Goal: Find specific page/section: Find specific page/section

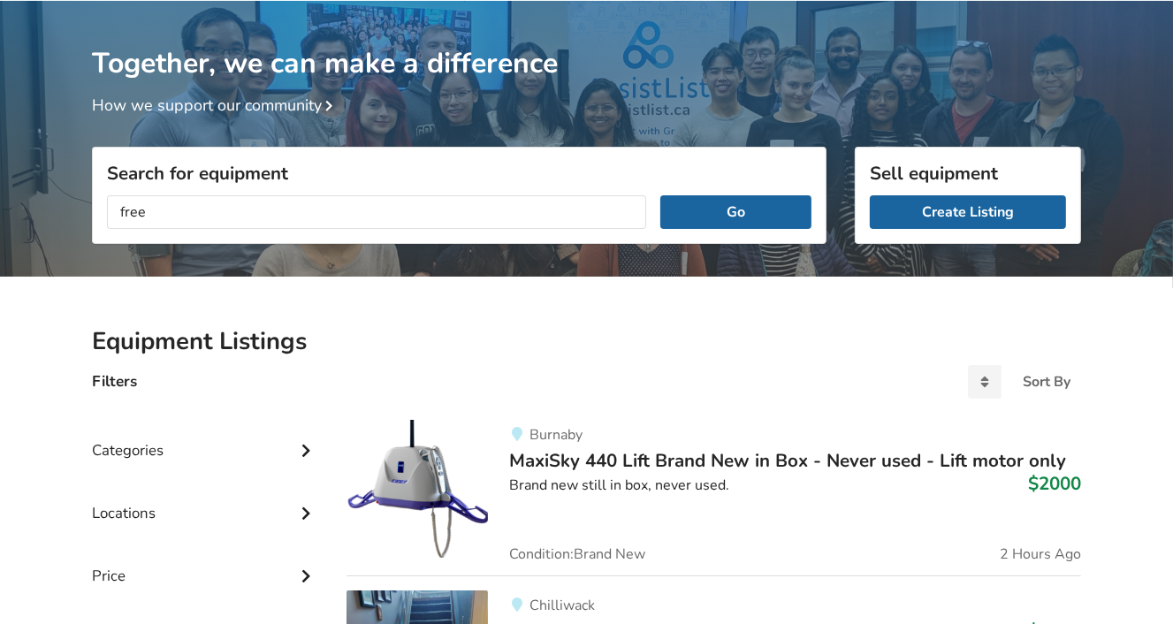
type input "free"
click at [661, 195] on button "Go" at bounding box center [736, 212] width 151 height 34
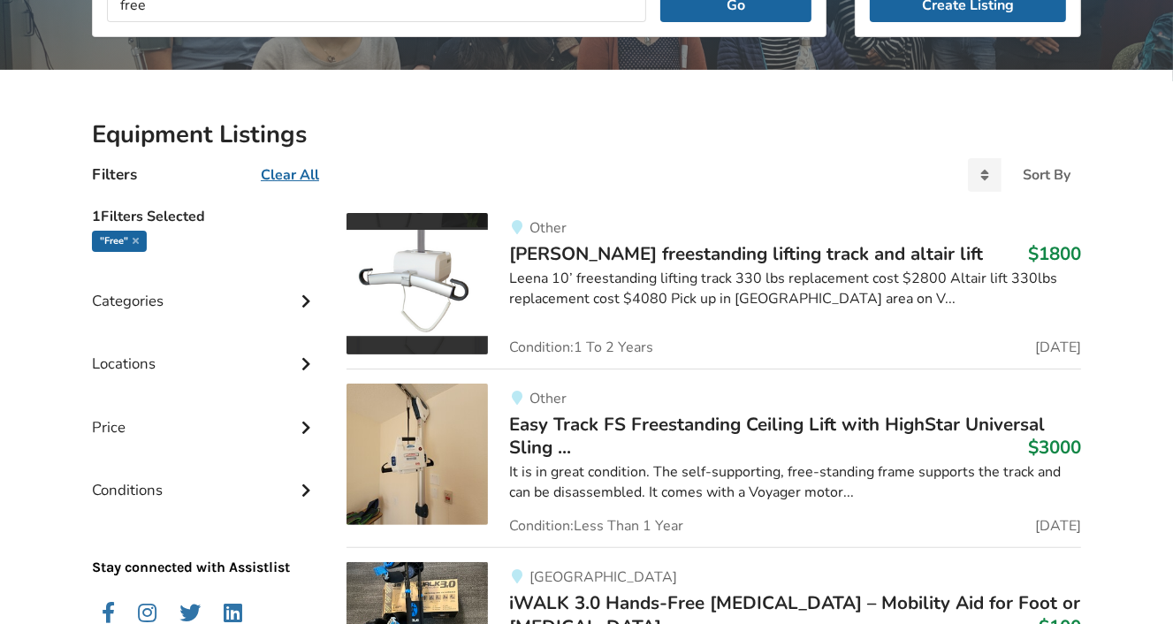
scroll to position [269, 0]
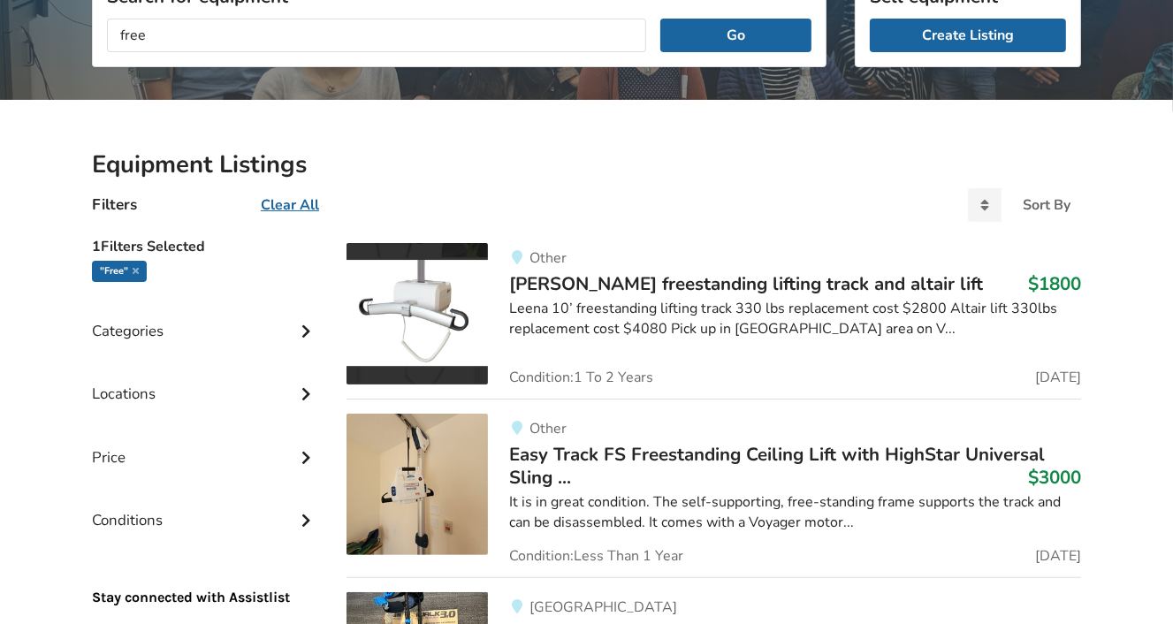
click at [108, 278] on div ""free"" at bounding box center [119, 271] width 55 height 21
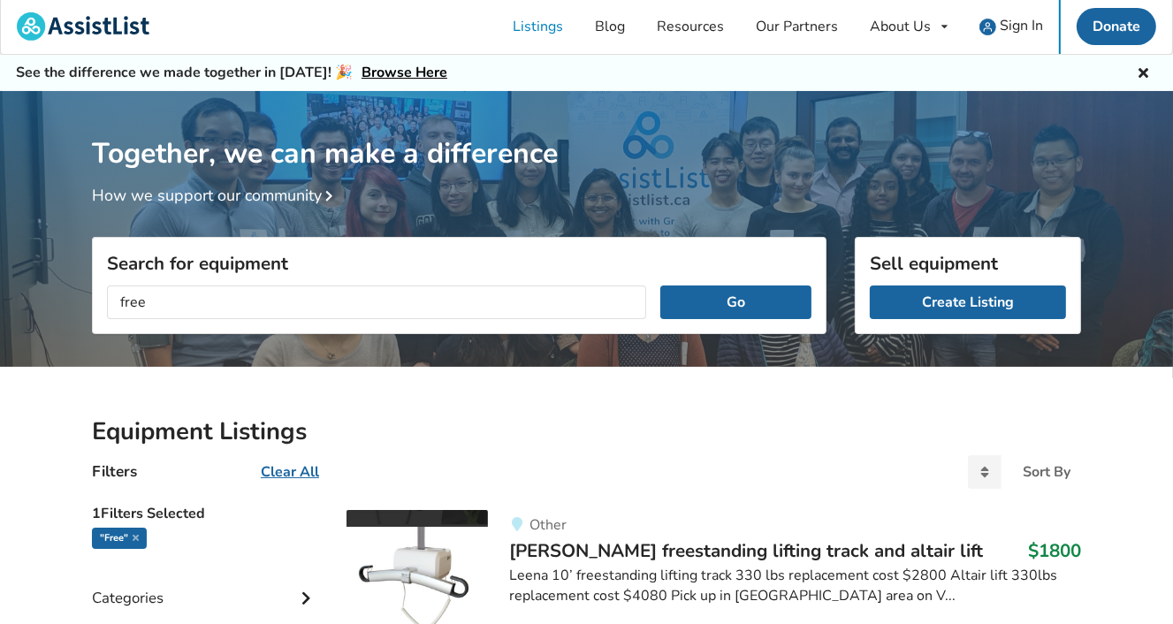
scroll to position [0, 0]
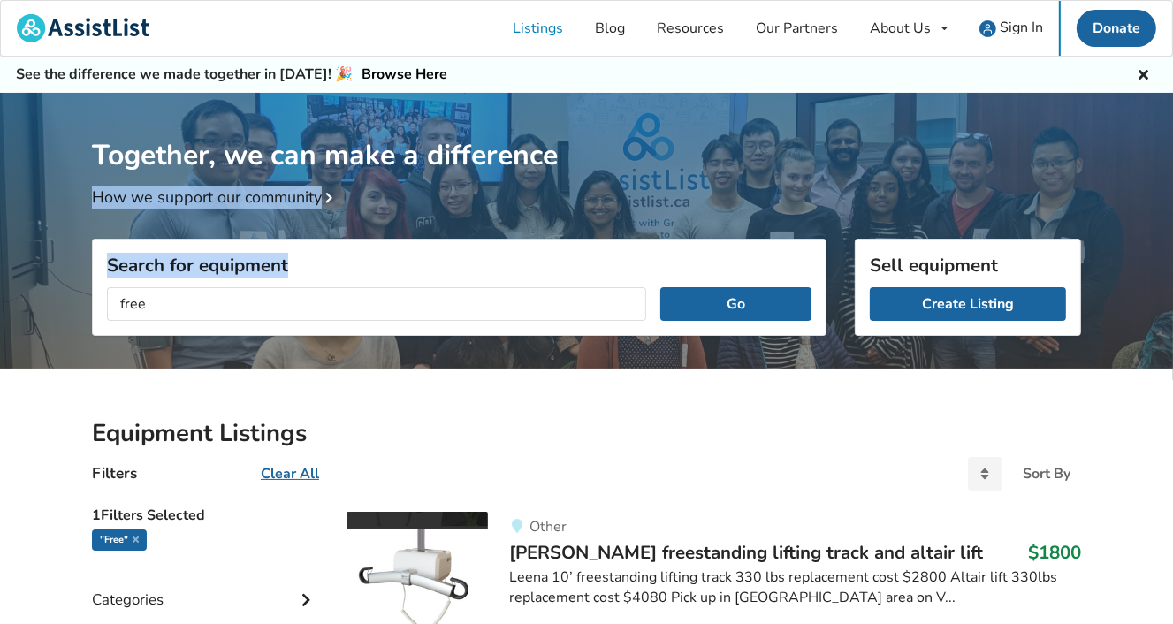
drag, startPoint x: 347, startPoint y: 294, endPoint x: -4, endPoint y: 271, distance: 351.8
click at [0, 271] on html "Listings Blog Resources Our Partners About Us About AssistList Our Story Our Te…" at bounding box center [586, 312] width 1173 height 624
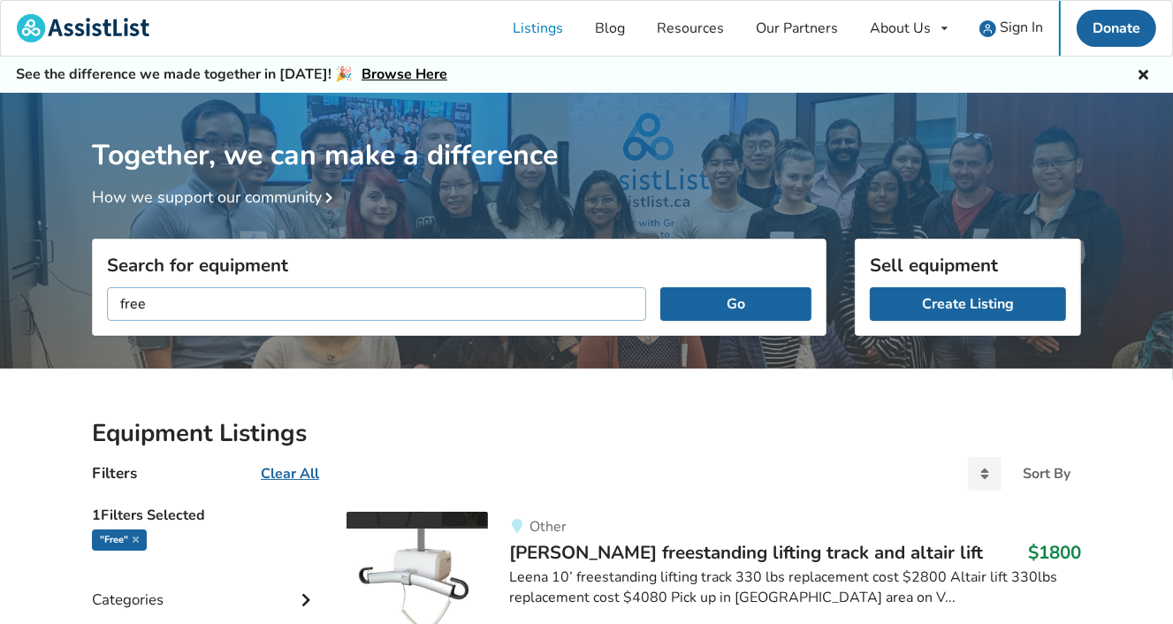
drag, startPoint x: -4, startPoint y: 271, endPoint x: 119, endPoint y: 292, distance: 125.5
click at [119, 292] on input "free" at bounding box center [376, 304] width 539 height 34
click at [700, 302] on button "Go" at bounding box center [736, 304] width 151 height 34
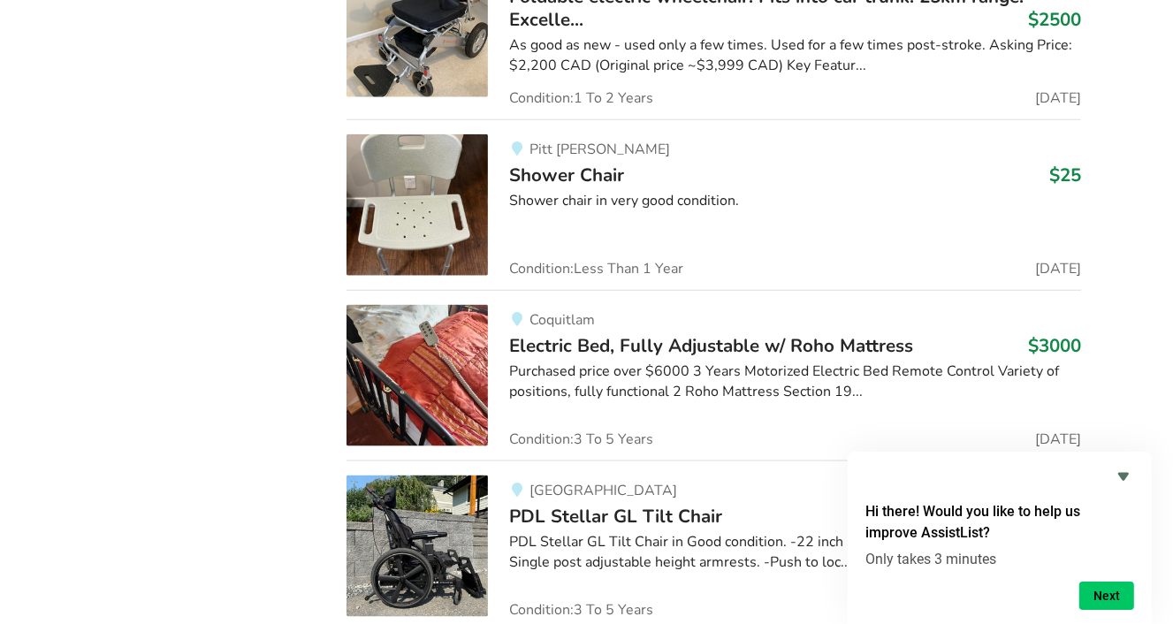
scroll to position [7782, 0]
